Goal: Information Seeking & Learning: Learn about a topic

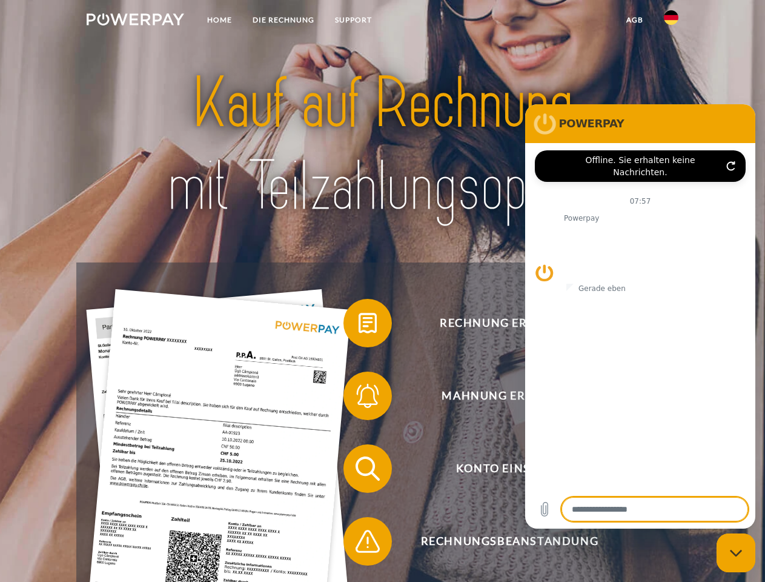
click at [135, 21] on img at bounding box center [136, 19] width 98 height 12
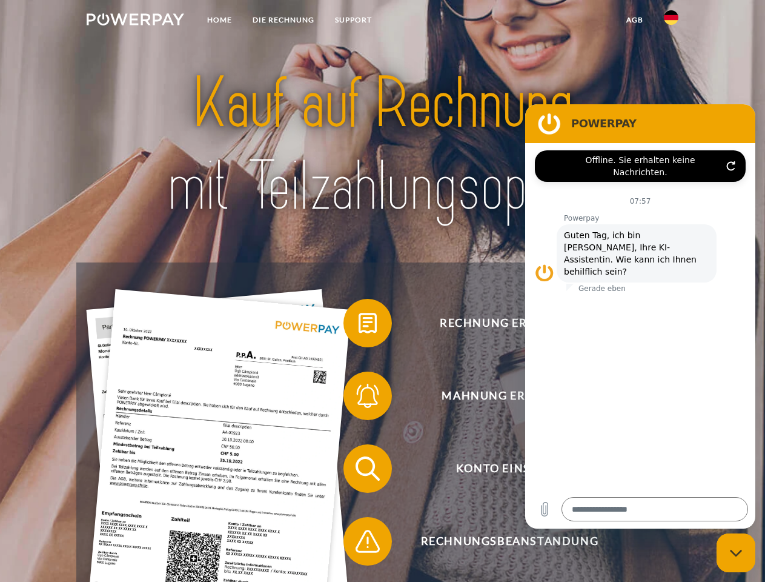
click at [671, 21] on img at bounding box center [671, 17] width 15 height 15
click at [634, 20] on link "agb" at bounding box center [635, 20] width 38 height 22
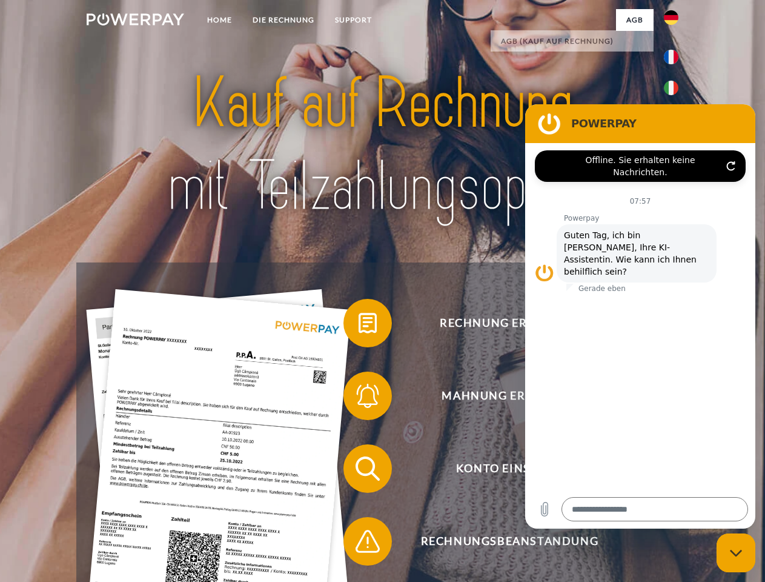
click at [359, 325] on span at bounding box center [349, 323] width 61 height 61
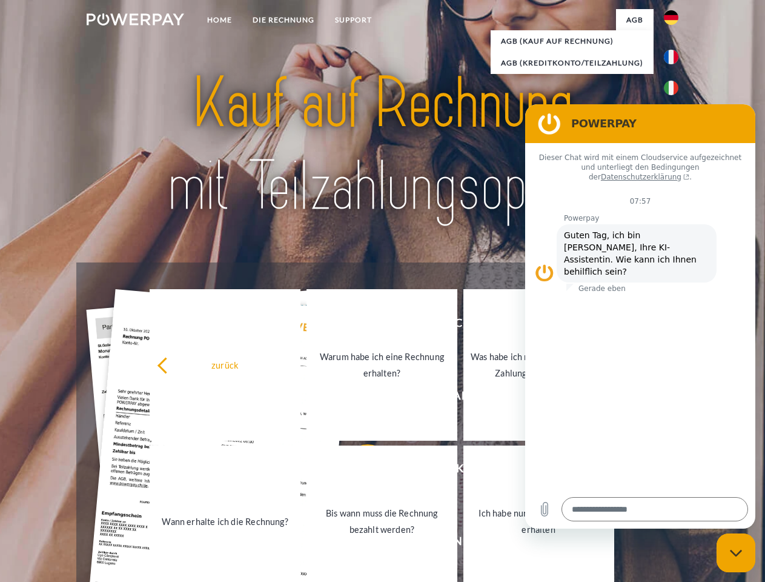
click at [359, 398] on div "Rechnung erhalten? Mahnung erhalten? Konto einsehen" at bounding box center [382, 504] width 612 height 485
click at [359, 471] on link "Bis wann muss die Rechnung bezahlt werden?" at bounding box center [382, 520] width 151 height 151
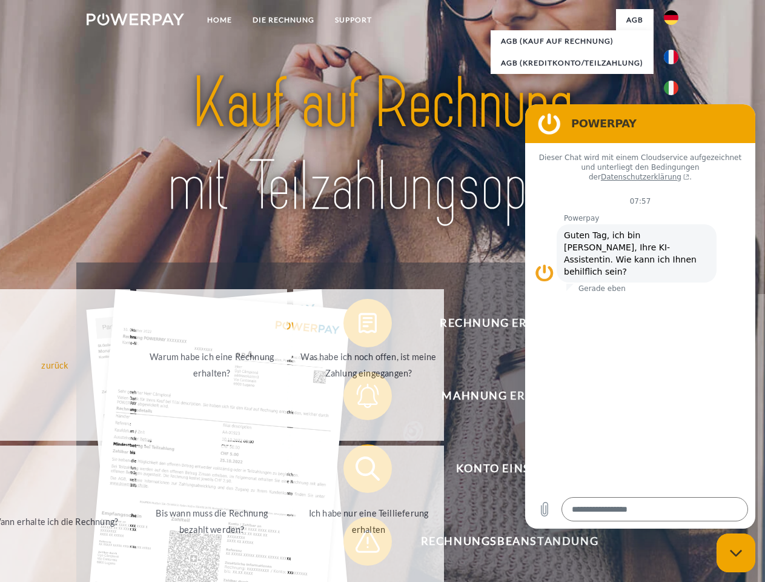
click at [359, 543] on span at bounding box center [349, 541] width 61 height 61
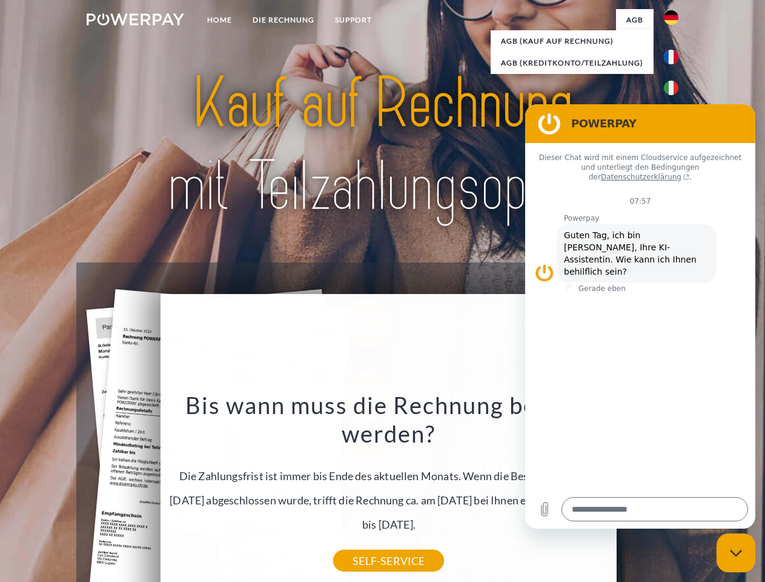
click at [736, 553] on icon "Messaging-Fenster schließen" at bounding box center [736, 553] width 13 height 8
type textarea "*"
